Goal: Check status: Check status

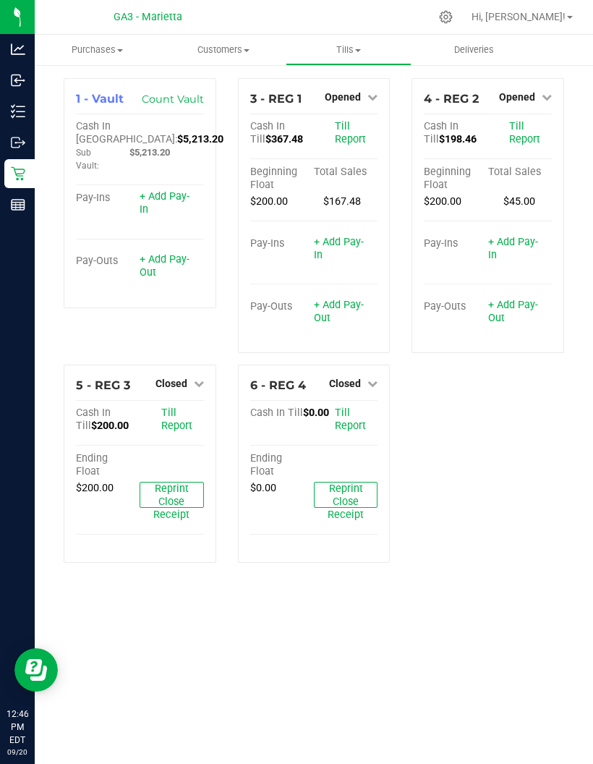
click at [10, 212] on div "Reports" at bounding box center [19, 204] width 30 height 29
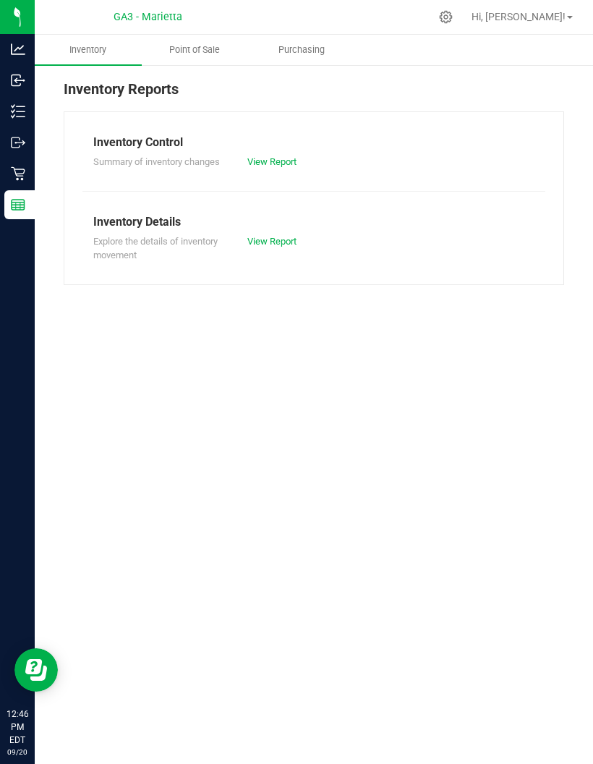
click at [196, 59] on uib-tab-heading "Point of Sale" at bounding box center [196, 49] width 106 height 29
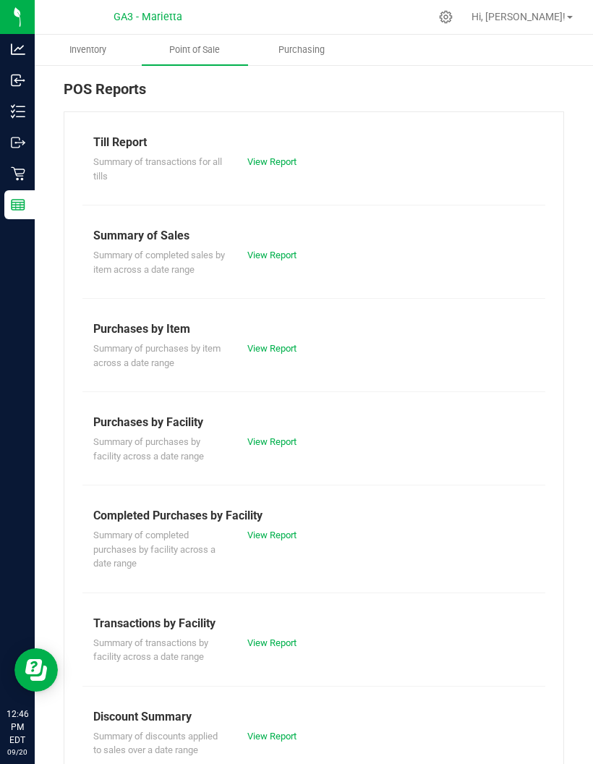
click at [262, 164] on link "View Report" at bounding box center [271, 161] width 49 height 11
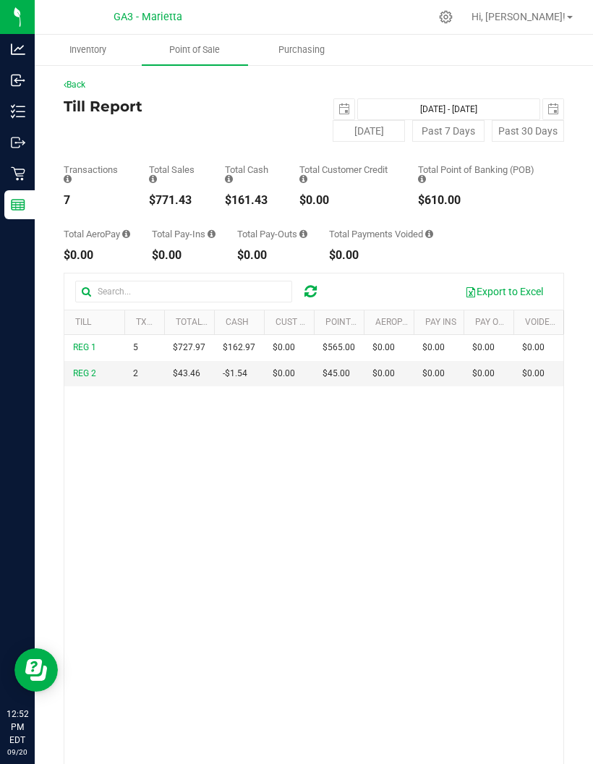
click at [331, 110] on div "[DATE] [DATE] - [DATE] [DATE]" at bounding box center [439, 109] width 272 height 22
click at [341, 104] on span "select" at bounding box center [345, 109] width 12 height 12
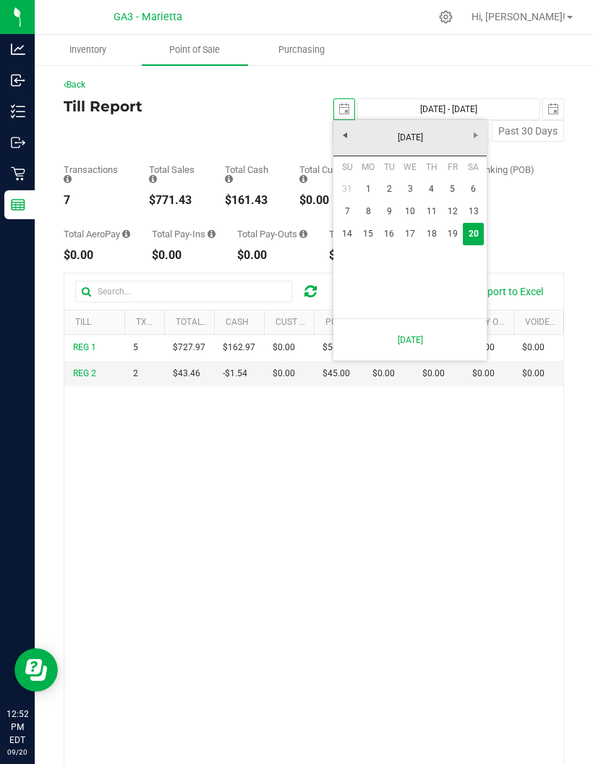
click at [407, 229] on link "17" at bounding box center [410, 234] width 21 height 22
type input "[DATE]"
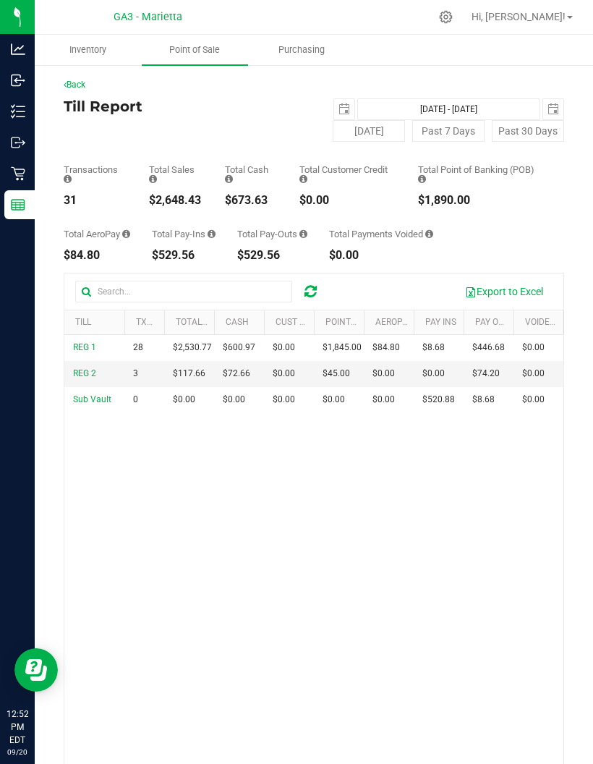
click at [560, 106] on span "select" at bounding box center [553, 109] width 20 height 20
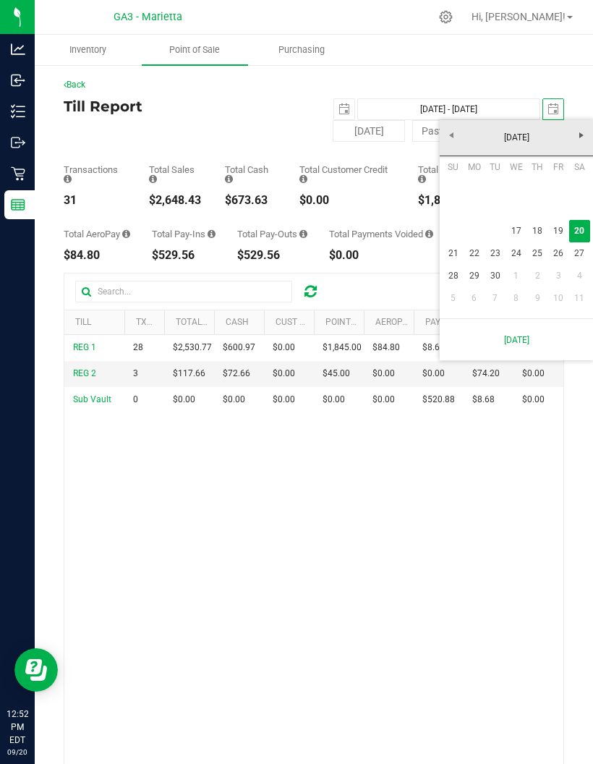
click at [509, 221] on link "17" at bounding box center [516, 231] width 21 height 22
type input "[DATE] - [DATE]"
type input "[DATE]"
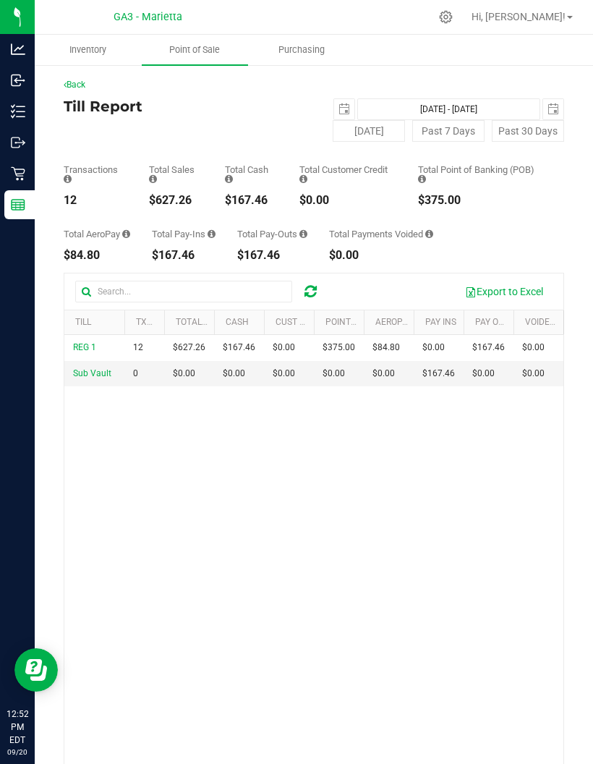
click at [561, 99] on span "select" at bounding box center [553, 109] width 20 height 20
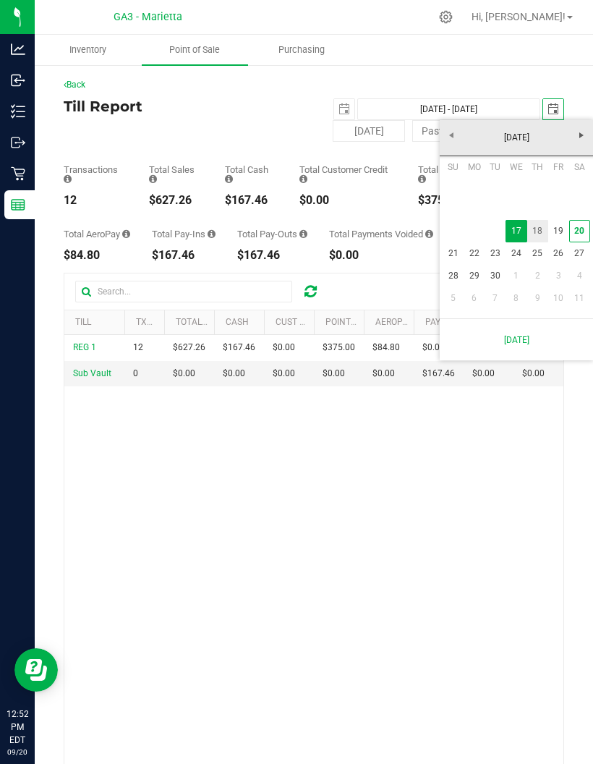
click at [543, 229] on link "18" at bounding box center [537, 231] width 21 height 22
type input "[DATE] - [DATE]"
type input "[DATE]"
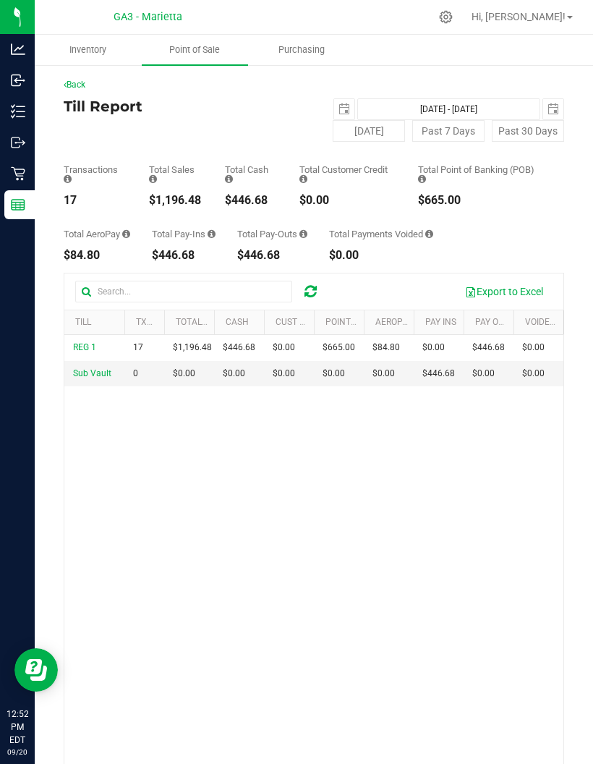
click at [335, 101] on span "select" at bounding box center [344, 109] width 20 height 20
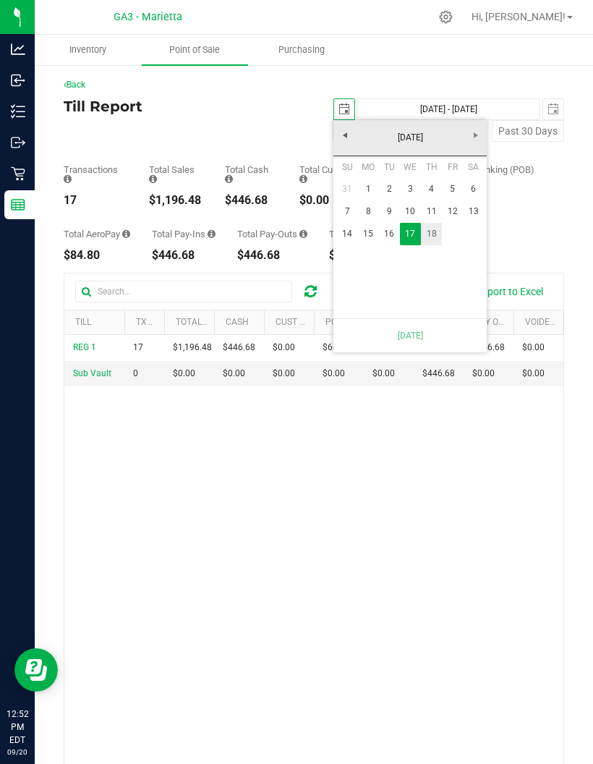
click at [435, 233] on link "18" at bounding box center [431, 234] width 21 height 22
type input "[DATE] - [DATE]"
type input "[DATE]"
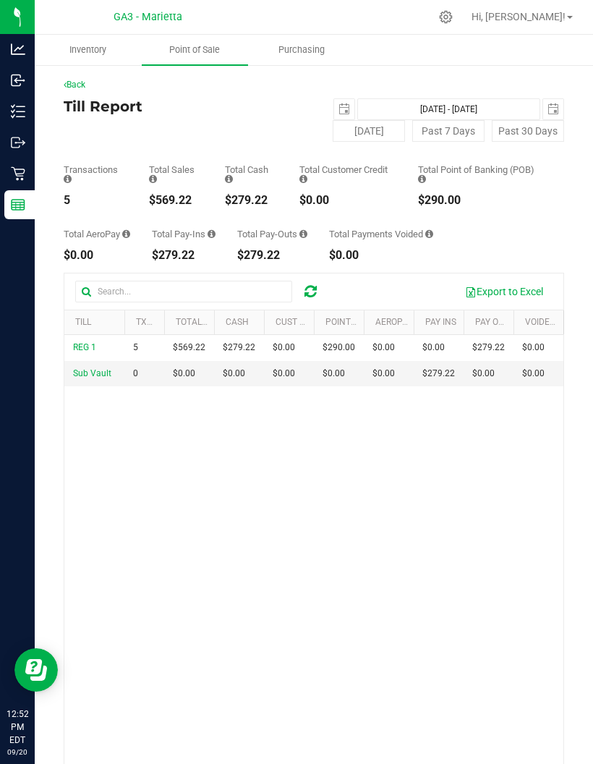
click at [558, 108] on span "select" at bounding box center [554, 109] width 12 height 12
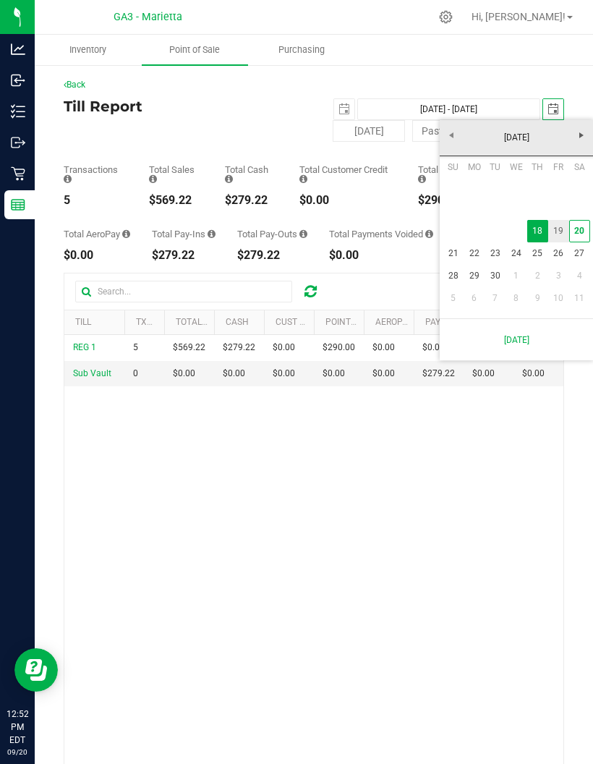
click at [556, 227] on link "19" at bounding box center [558, 231] width 21 height 22
type input "[DATE] - [DATE]"
type input "[DATE]"
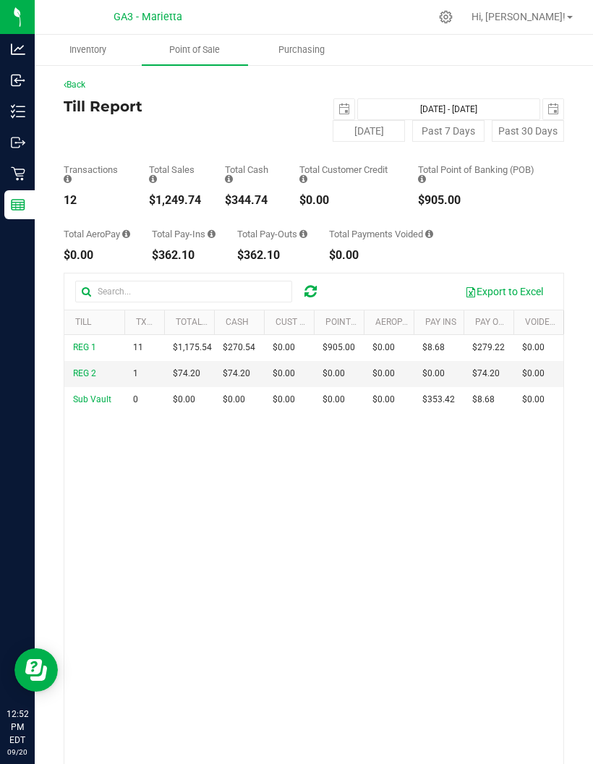
click at [346, 101] on span "select" at bounding box center [344, 109] width 20 height 20
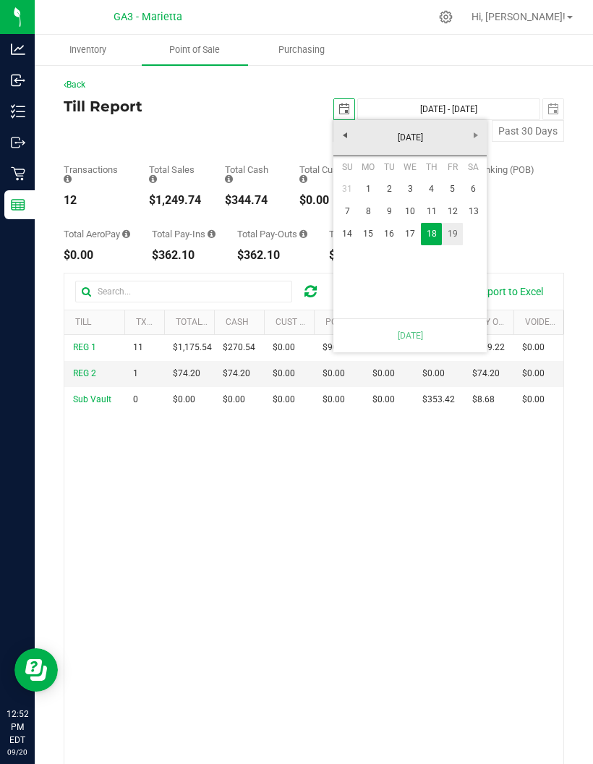
click at [458, 227] on link "19" at bounding box center [452, 234] width 21 height 22
type input "[DATE] - [DATE]"
type input "[DATE]"
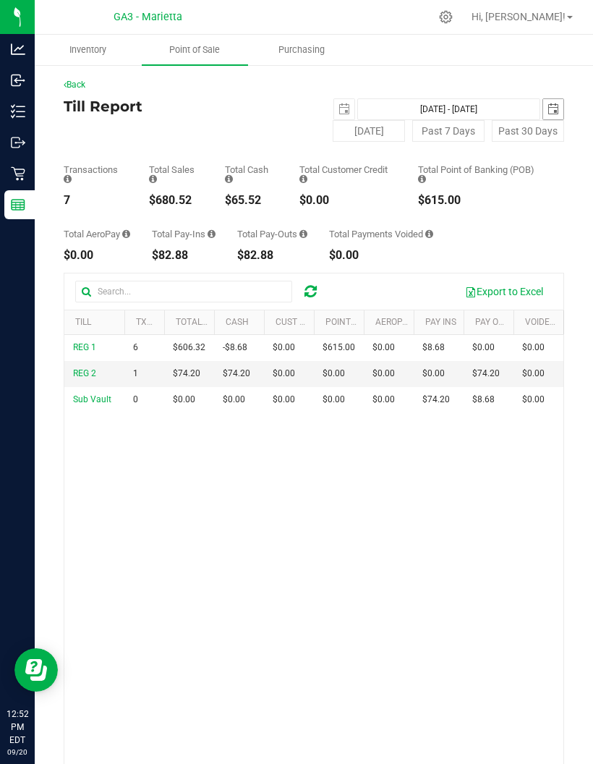
click at [550, 103] on span "select" at bounding box center [554, 109] width 12 height 12
click at [378, 128] on button "[DATE]" at bounding box center [369, 131] width 72 height 22
type input "[DATE] - [DATE]"
